Goal: Check status: Check status

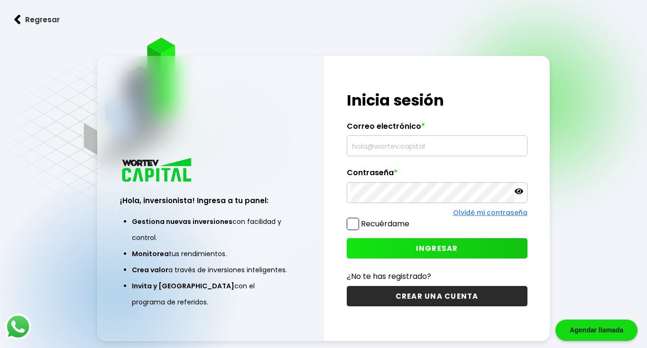
type input "[EMAIL_ADDRESS][DOMAIN_NAME]"
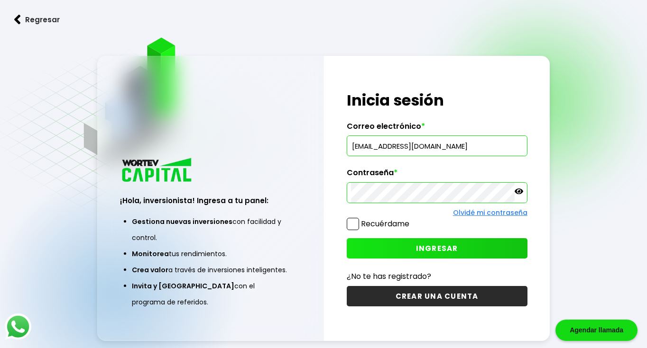
click at [433, 246] on span "INGRESAR" at bounding box center [437, 249] width 42 height 10
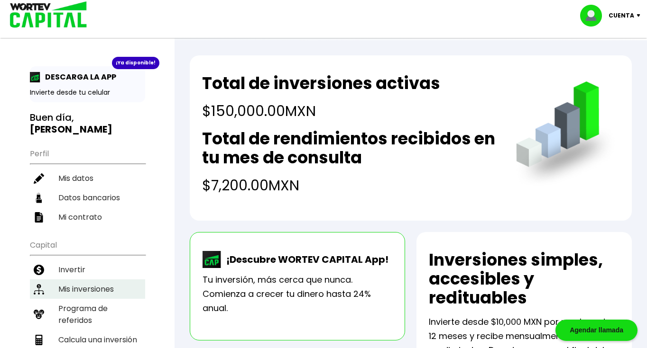
click at [110, 280] on li "Mis inversiones" at bounding box center [87, 289] width 115 height 19
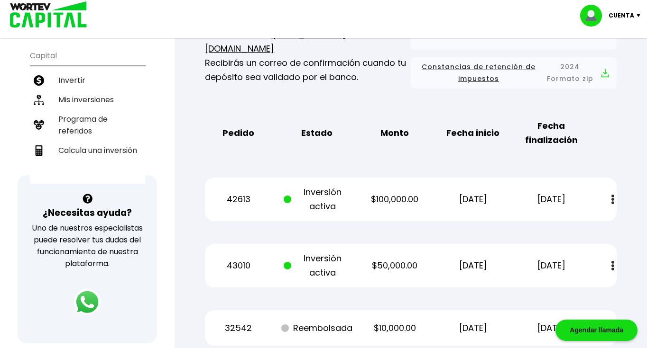
scroll to position [209, 0]
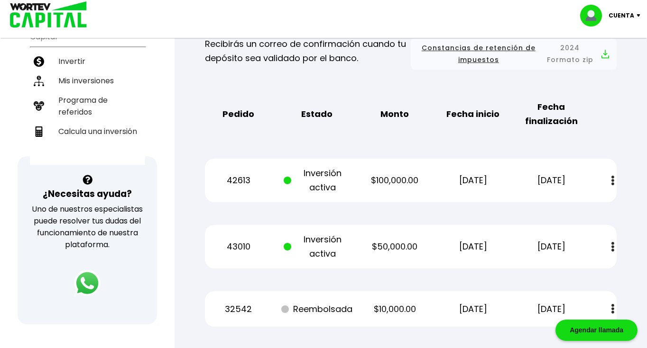
click at [532, 183] on p "[DATE]" at bounding box center [551, 180] width 66 height 14
click at [535, 182] on p "[DATE]" at bounding box center [551, 180] width 66 height 14
click at [640, 15] on img at bounding box center [640, 15] width 13 height 3
click at [606, 63] on li "Cerrar sesión" at bounding box center [611, 63] width 76 height 19
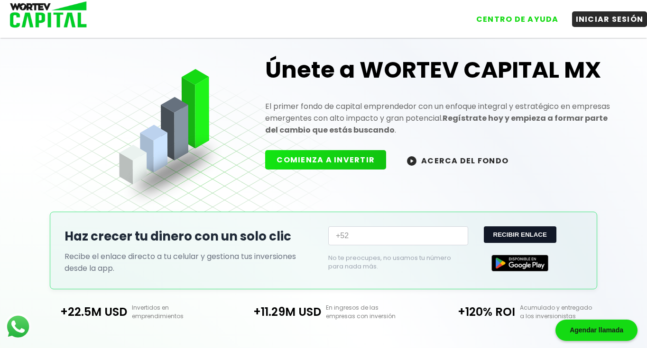
scroll to position [209, 0]
